Goal: Check status: Check status

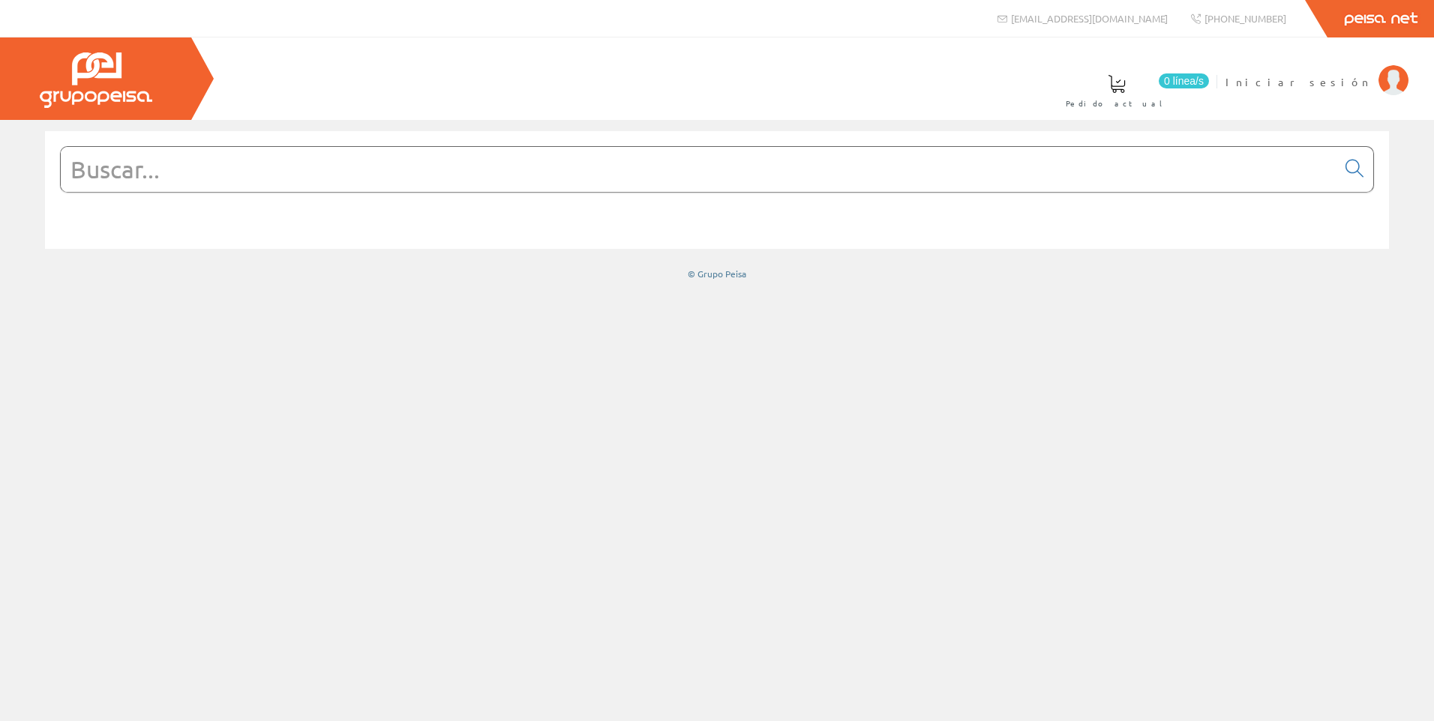
click at [1339, 80] on span "Iniciar sesión" at bounding box center [1297, 81] width 145 height 15
click at [1351, 79] on span "[PERSON_NAME]" at bounding box center [1302, 81] width 137 height 15
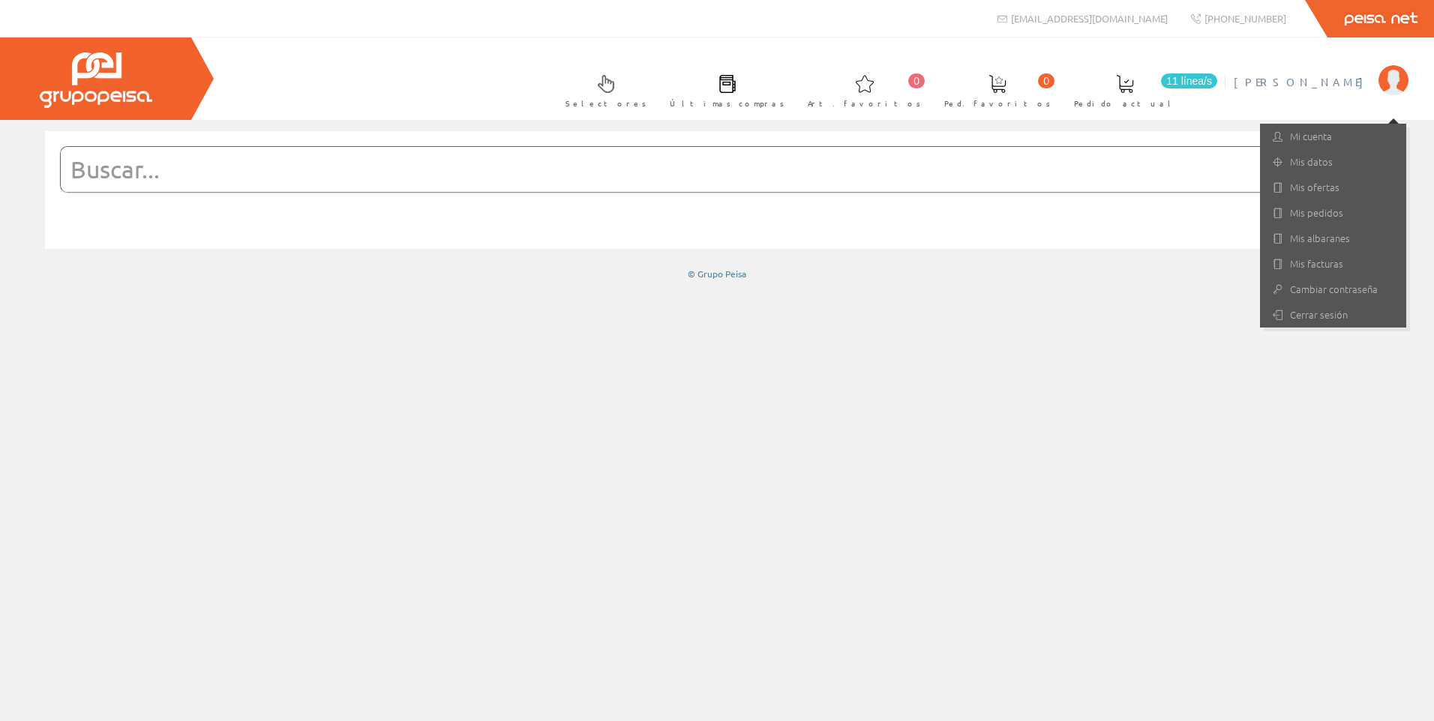
click at [961, 160] on input "text" at bounding box center [699, 169] width 1276 height 45
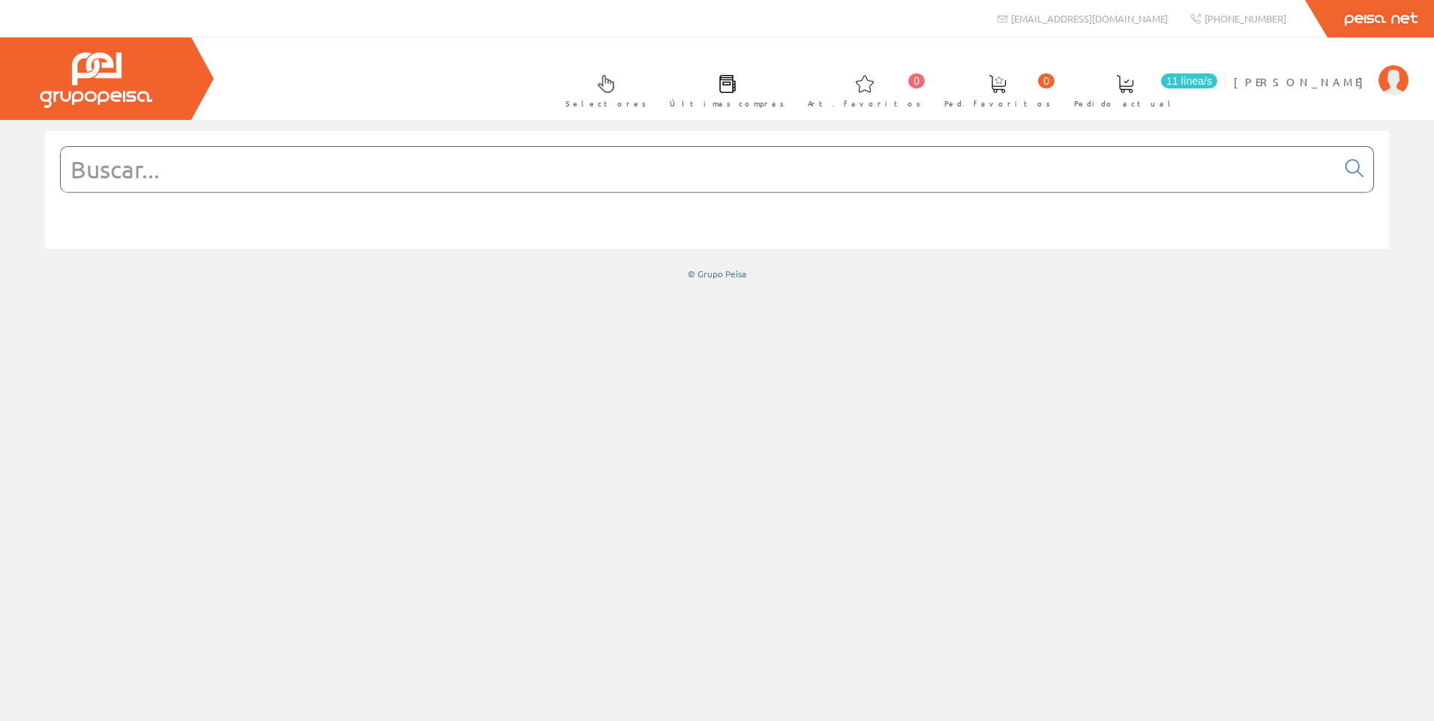
click at [592, 170] on input "text" at bounding box center [699, 169] width 1276 height 45
click at [1367, 87] on span "[PERSON_NAME]" at bounding box center [1302, 81] width 137 height 15
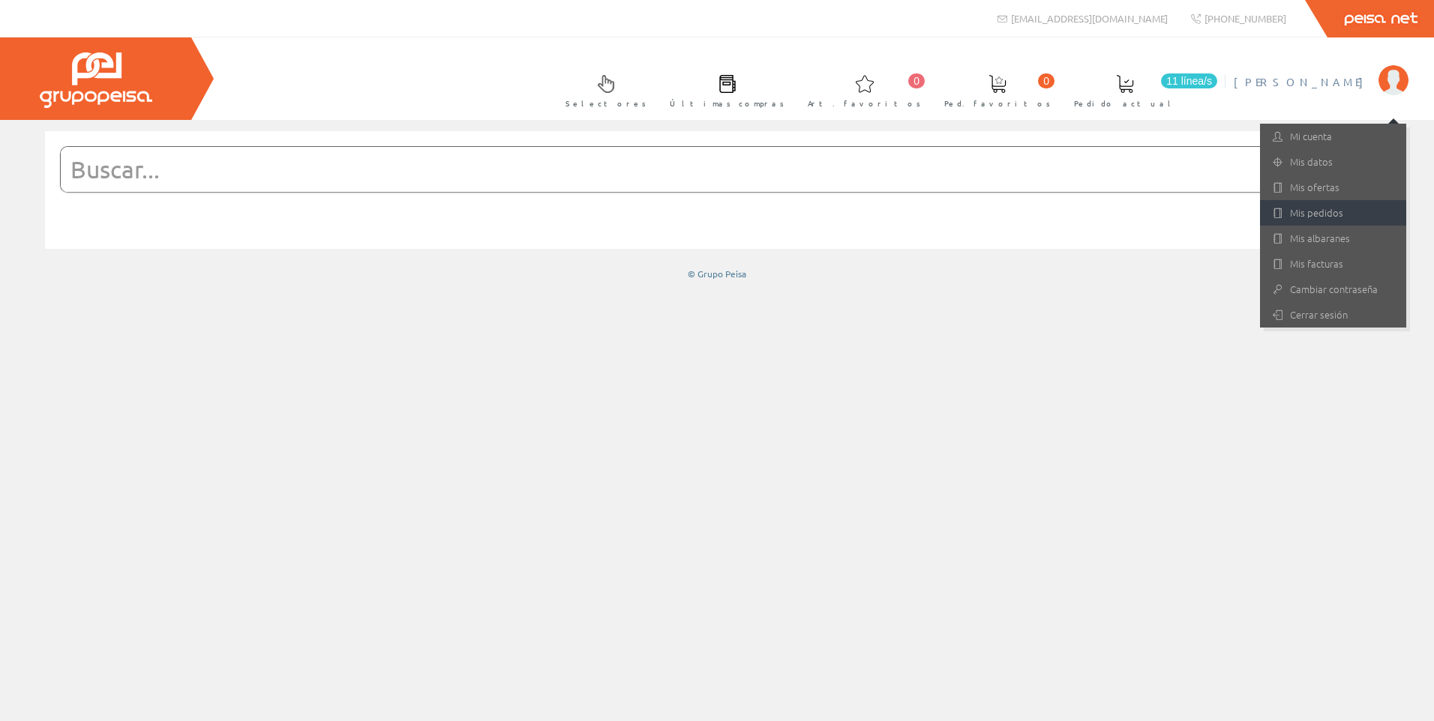
click at [1316, 213] on link "Mis pedidos" at bounding box center [1333, 212] width 146 height 25
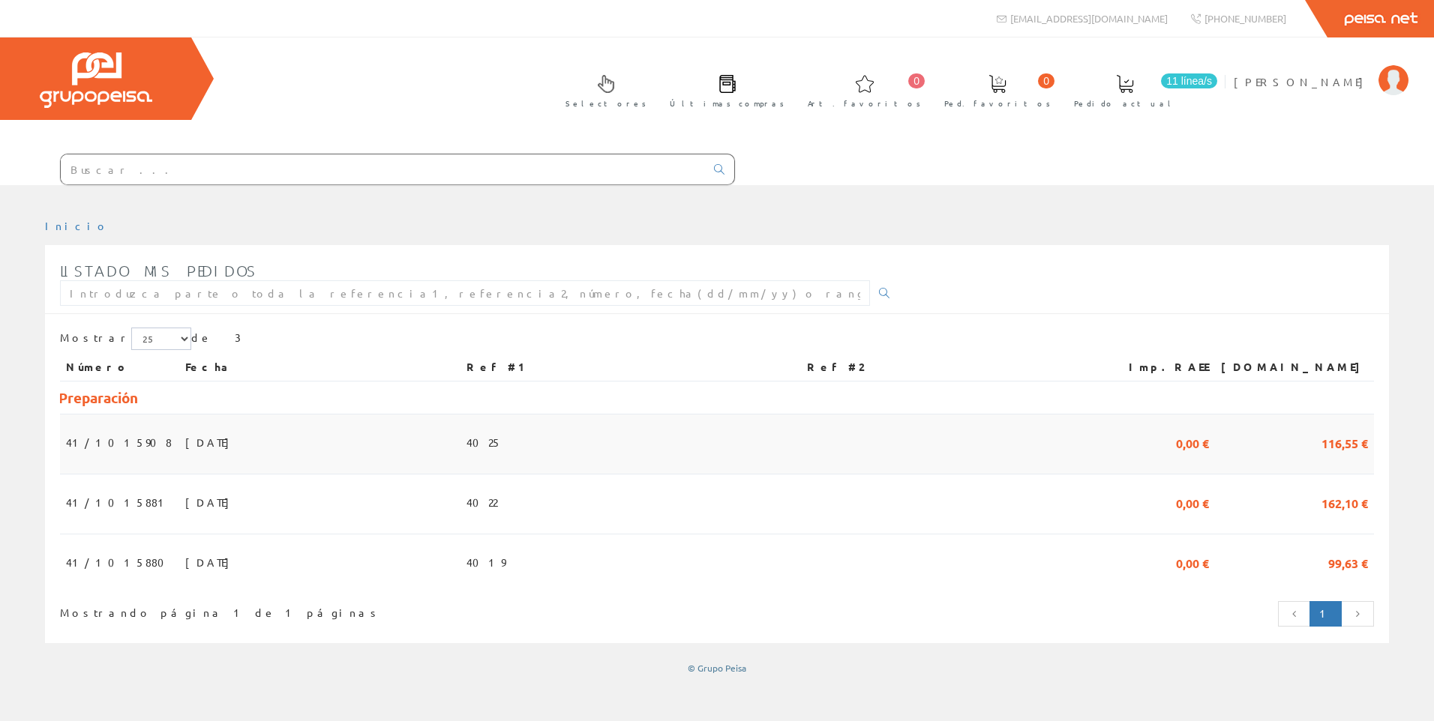
click at [185, 436] on span "[DATE]" at bounding box center [211, 442] width 52 height 25
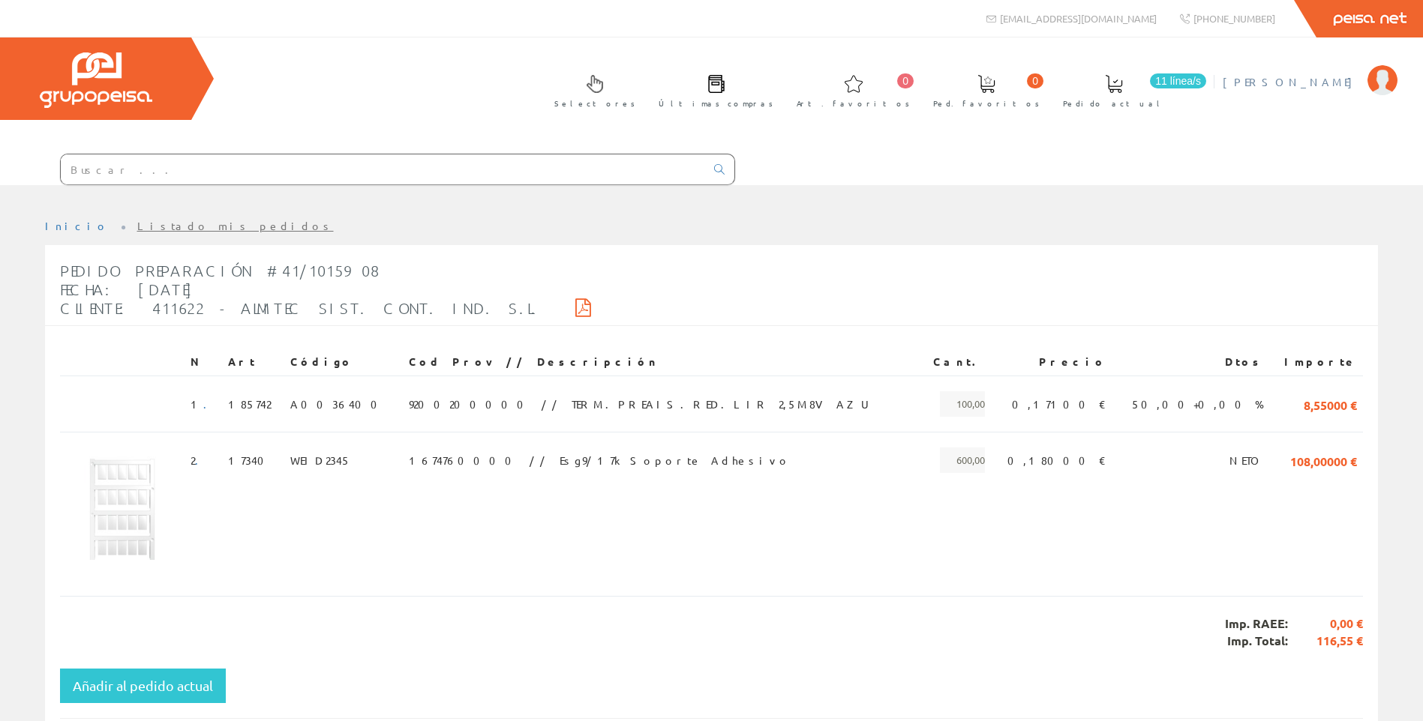
click at [1321, 82] on span "[PERSON_NAME]" at bounding box center [1290, 81] width 137 height 15
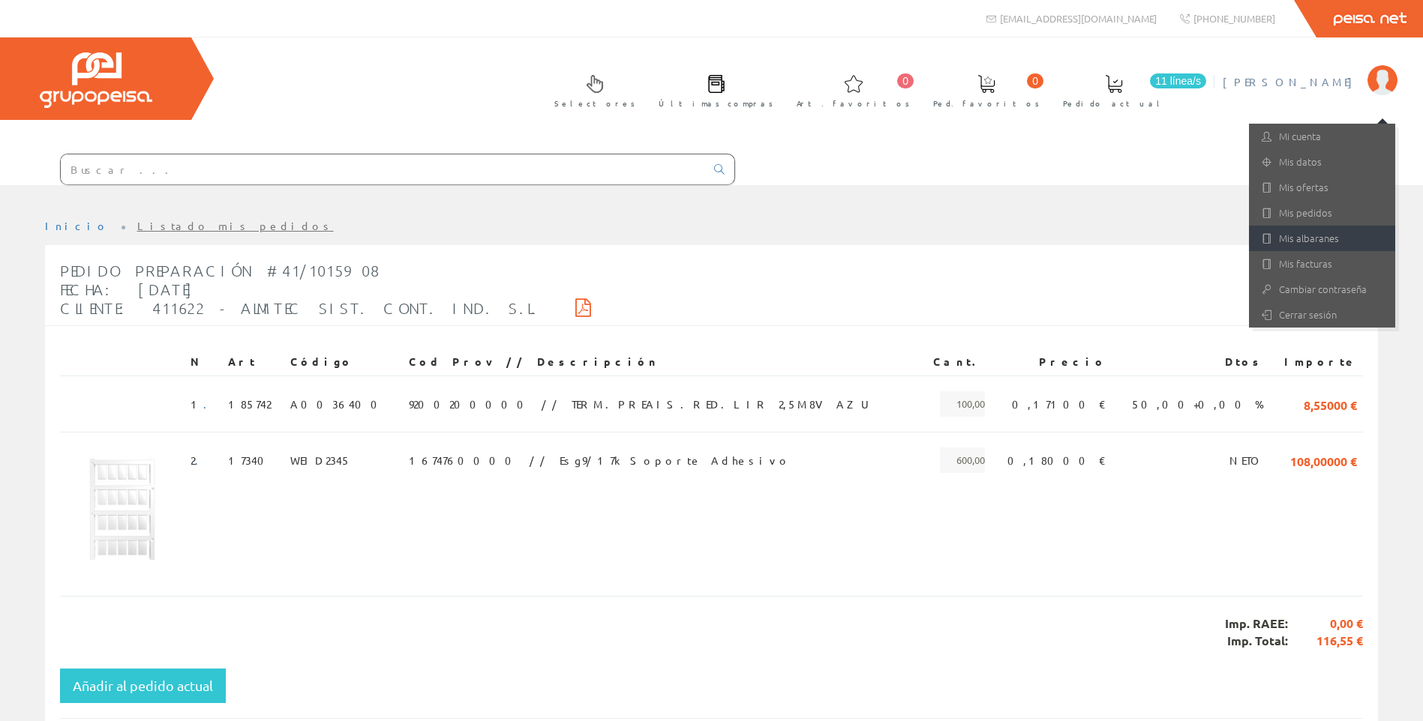
click at [1294, 237] on link "Mis albaranes" at bounding box center [1322, 238] width 146 height 25
